Goal: Information Seeking & Learning: Learn about a topic

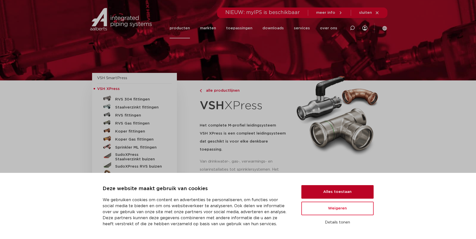
click at [344, 195] on button "Alles toestaan" at bounding box center [337, 192] width 72 height 14
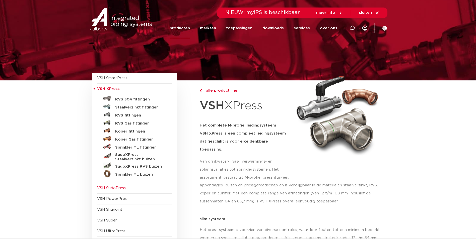
click at [118, 190] on span "VSH SudoPress" at bounding box center [111, 188] width 29 height 4
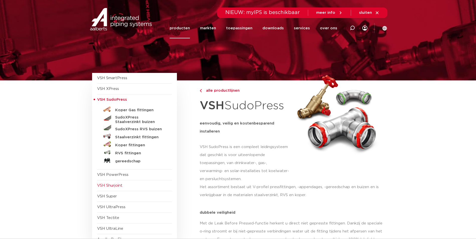
click at [122, 187] on span "VSH Shurjoint" at bounding box center [109, 186] width 25 height 4
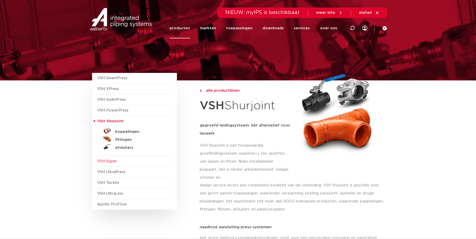
click at [109, 161] on span "VSH Super" at bounding box center [107, 162] width 20 height 4
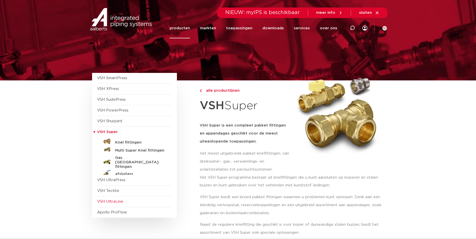
click at [112, 204] on span "VSH UltraLine" at bounding box center [134, 202] width 75 height 11
